Goal: Task Accomplishment & Management: Use online tool/utility

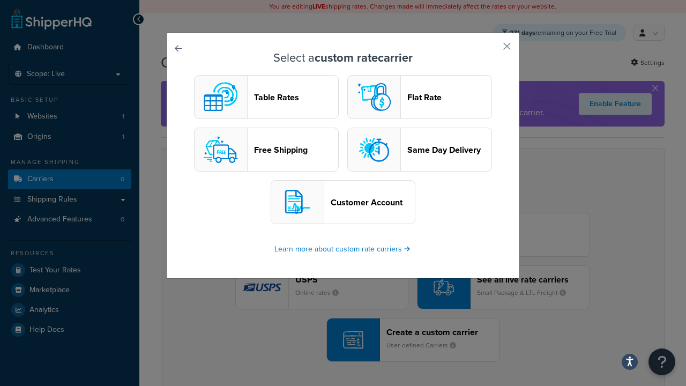
click at [266, 98] on header "Table Rates" at bounding box center [296, 97] width 84 height 10
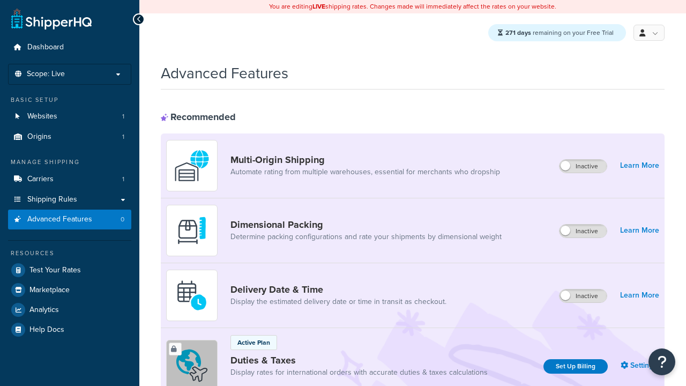
click at [584, 232] on label "Inactive" at bounding box center [583, 231] width 47 height 13
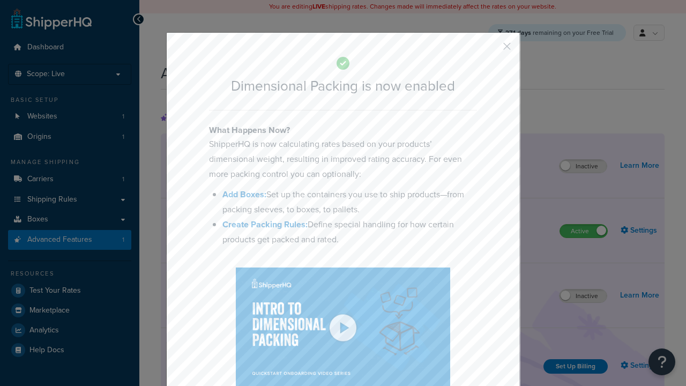
click at [491, 50] on button "button" at bounding box center [491, 50] width 3 height 3
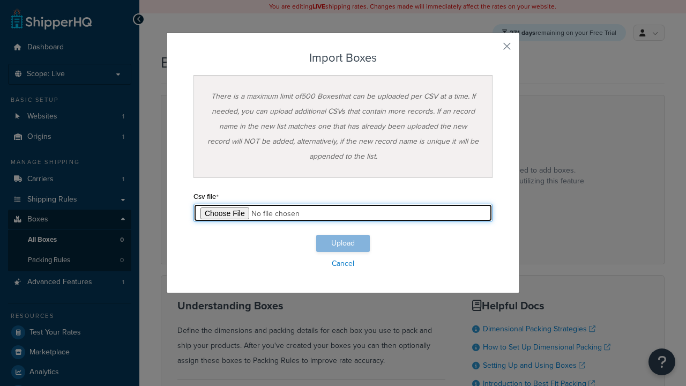
click at [343, 213] on input "file" at bounding box center [342, 213] width 299 height 18
type input "C:\fakepath\importBoxesFailure.csv"
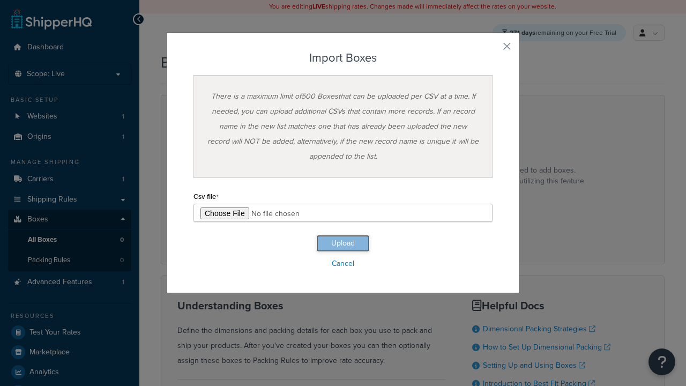
click at [343, 243] on button "Upload" at bounding box center [343, 243] width 54 height 17
